Goal: Navigation & Orientation: Find specific page/section

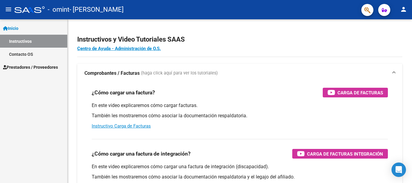
click at [23, 68] on span "Prestadores / Proveedores" at bounding box center [30, 67] width 55 height 7
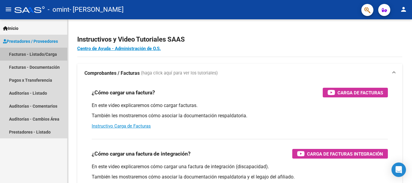
click at [41, 49] on link "Facturas - Listado/Carga" at bounding box center [33, 54] width 67 height 13
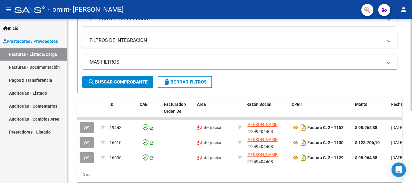
scroll to position [129, 0]
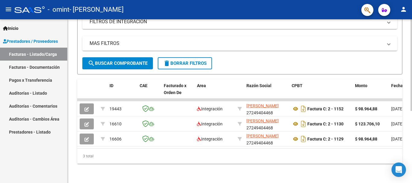
click at [412, 124] on div at bounding box center [412, 137] width 2 height 92
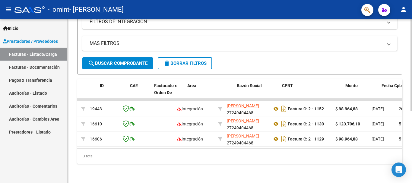
scroll to position [0, 0]
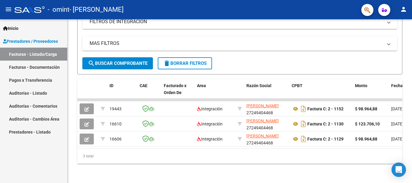
click at [47, 67] on link "Facturas - Documentación" at bounding box center [33, 67] width 67 height 13
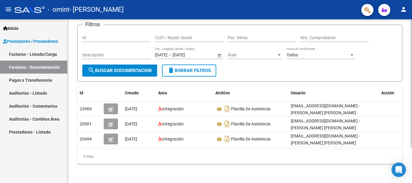
scroll to position [45, 0]
click at [412, 121] on div at bounding box center [412, 119] width 2 height 128
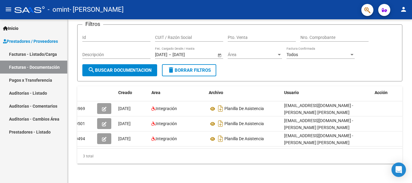
click at [44, 81] on link "Pagos x Transferencia" at bounding box center [33, 80] width 67 height 13
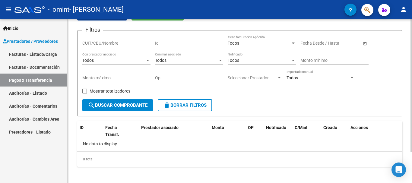
scroll to position [38, 0]
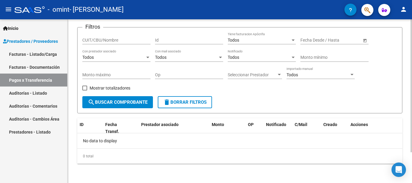
click at [412, 121] on div at bounding box center [412, 116] width 2 height 133
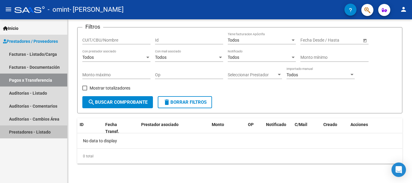
click at [44, 133] on link "Prestadores - Listado" at bounding box center [33, 132] width 67 height 13
